Goal: Navigation & Orientation: Find specific page/section

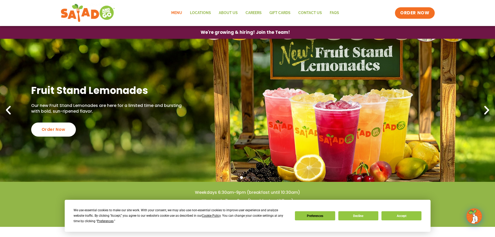
click at [184, 12] on link "Menu" at bounding box center [176, 13] width 19 height 12
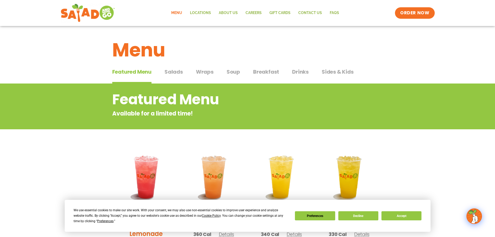
click at [277, 72] on span "Breakfast" at bounding box center [266, 72] width 26 height 8
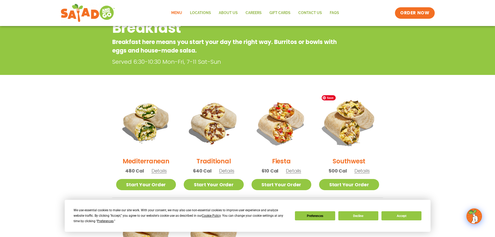
scroll to position [78, 0]
